Goal: Check status: Check status

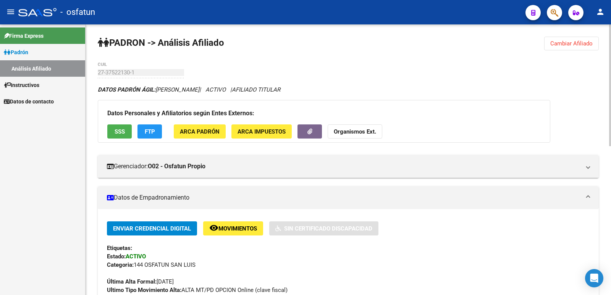
click at [574, 44] on span "Cambiar Afiliado" at bounding box center [571, 43] width 42 height 7
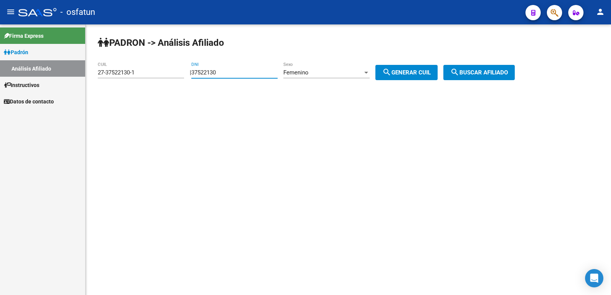
drag, startPoint x: 231, startPoint y: 73, endPoint x: 143, endPoint y: 78, distance: 87.6
click at [143, 76] on app-analisis-afiliado "[PERSON_NAME] -> Análisis Afiliado 27-37522130-1 CUIL | 37522130 DNI Femenino S…" at bounding box center [309, 72] width 423 height 7
paste input "41298234"
type input "41298234"
click at [431, 71] on span "search Generar CUIL" at bounding box center [406, 72] width 48 height 7
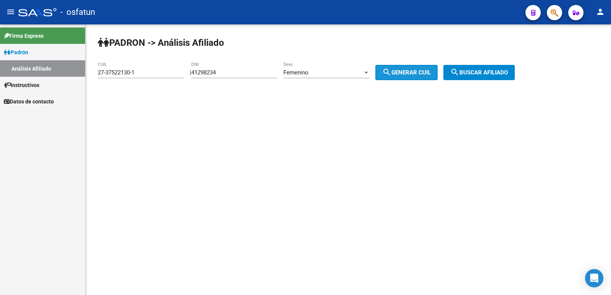
type input "27-41298234-2"
click at [496, 62] on div "[PERSON_NAME] -> Análisis Afiliado 27-41298234-2 CUIL | 41298234 DNI Femenino S…" at bounding box center [348, 64] width 525 height 80
click at [491, 77] on button "search Buscar afiliado" at bounding box center [478, 72] width 71 height 15
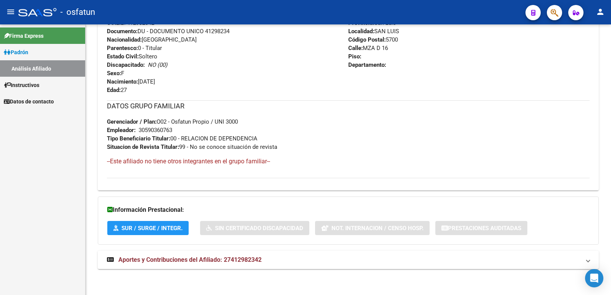
scroll to position [323, 0]
drag, startPoint x: 166, startPoint y: 258, endPoint x: 275, endPoint y: 257, distance: 109.6
click at [166, 257] on span "Aportes y Contribuciones del Afiliado: 27412982342" at bounding box center [189, 258] width 143 height 7
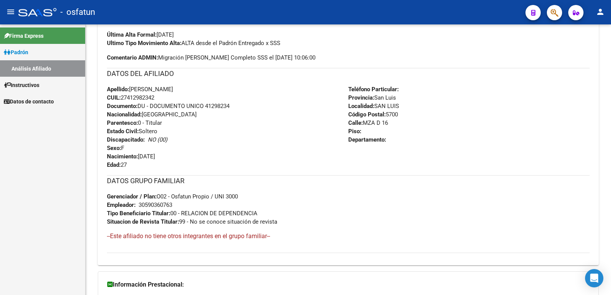
scroll to position [0, 0]
